Goal: Task Accomplishment & Management: Use online tool/utility

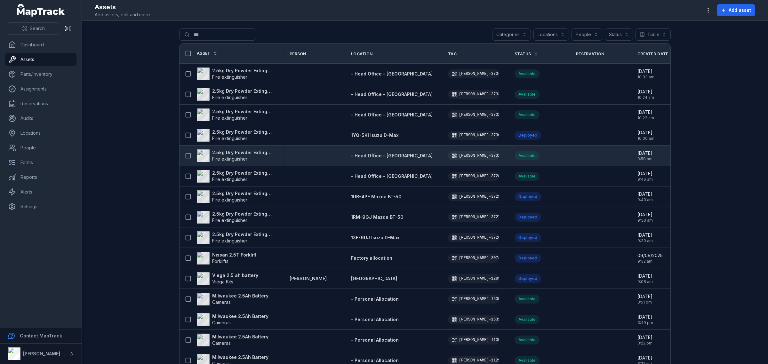
click at [215, 152] on strong "2.5kg Dry Powder Extinguisher" at bounding box center [243, 153] width 62 height 6
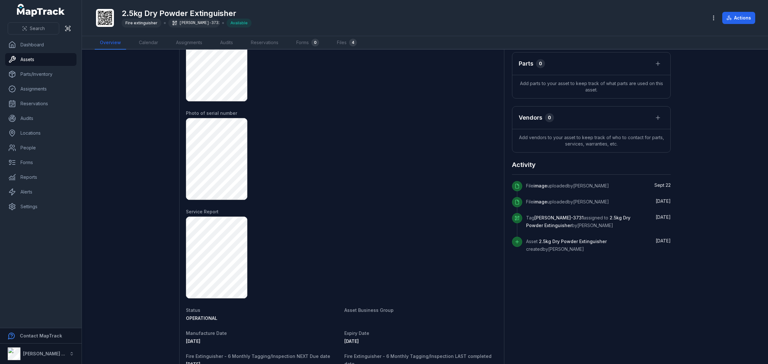
scroll to position [305, 0]
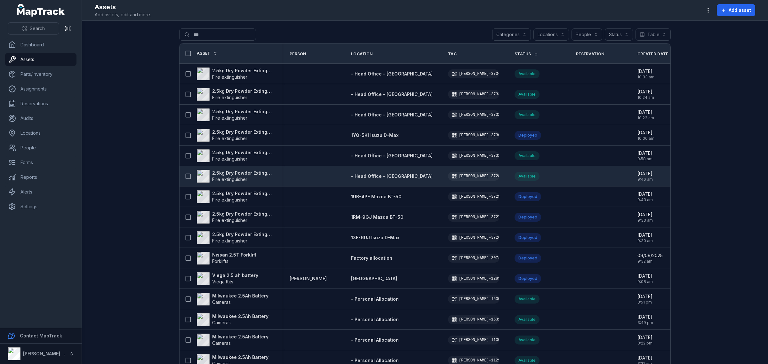
click at [223, 173] on strong "2.5kg Dry Powder Extinguisher" at bounding box center [243, 173] width 62 height 6
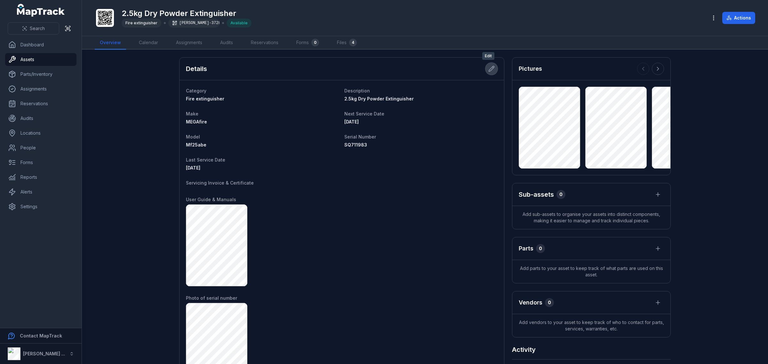
click at [489, 69] on icon at bounding box center [492, 69] width 6 height 6
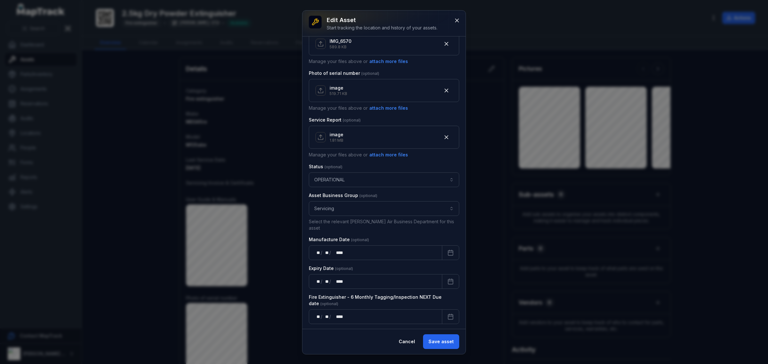
scroll to position [299, 0]
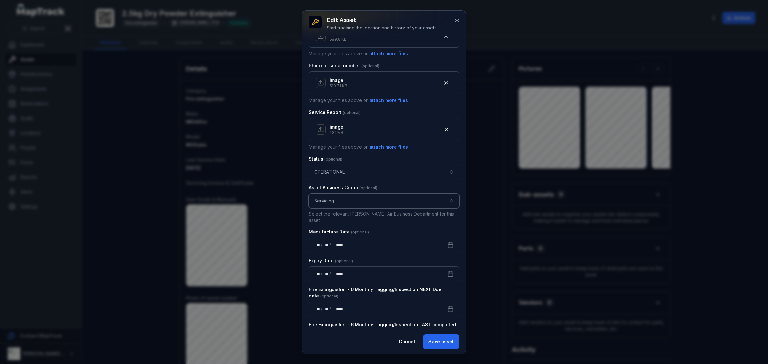
click at [376, 204] on button "Servicing *********" at bounding box center [384, 201] width 150 height 15
click at [351, 241] on div "Servicing" at bounding box center [381, 245] width 141 height 12
click at [458, 335] on button "Save asset" at bounding box center [441, 342] width 36 height 15
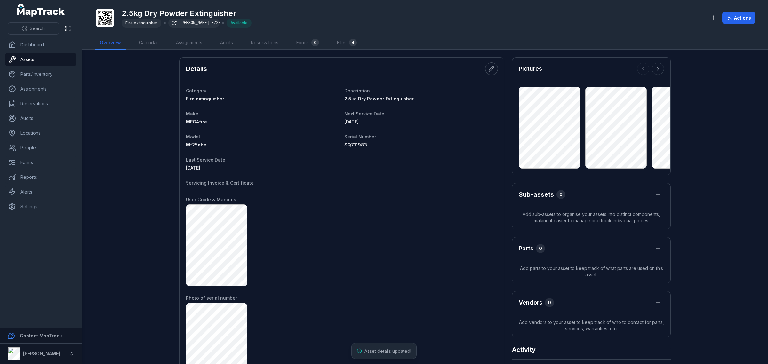
scroll to position [40, 0]
